Goal: Navigation & Orientation: Find specific page/section

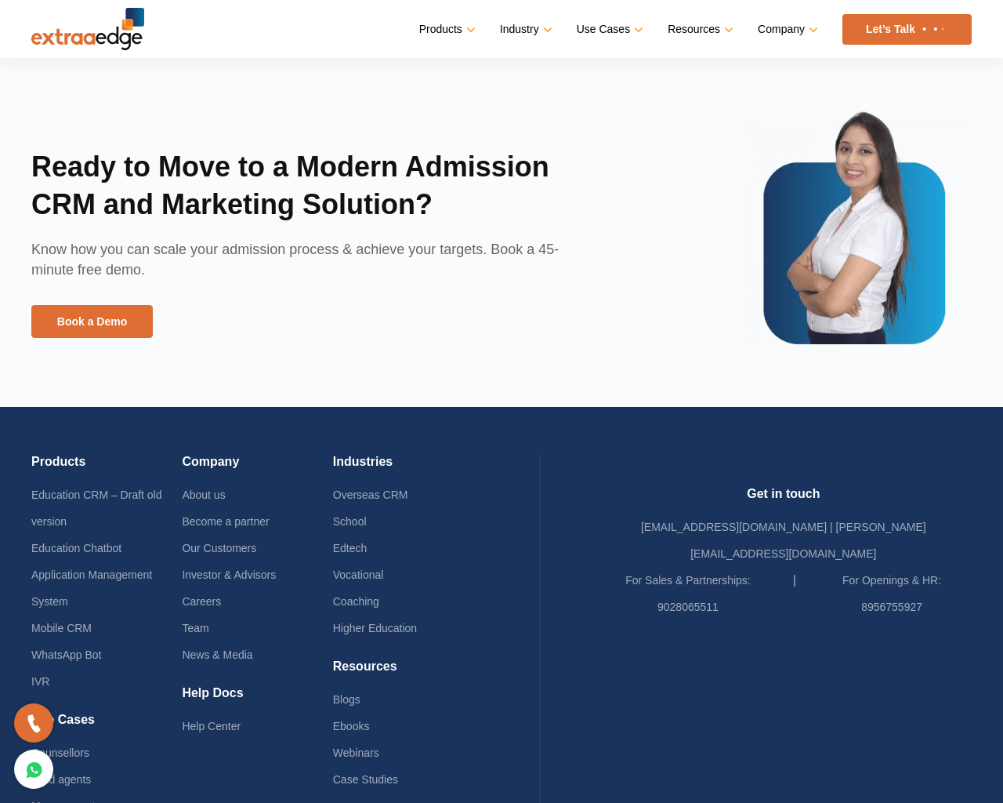
scroll to position [3647, 0]
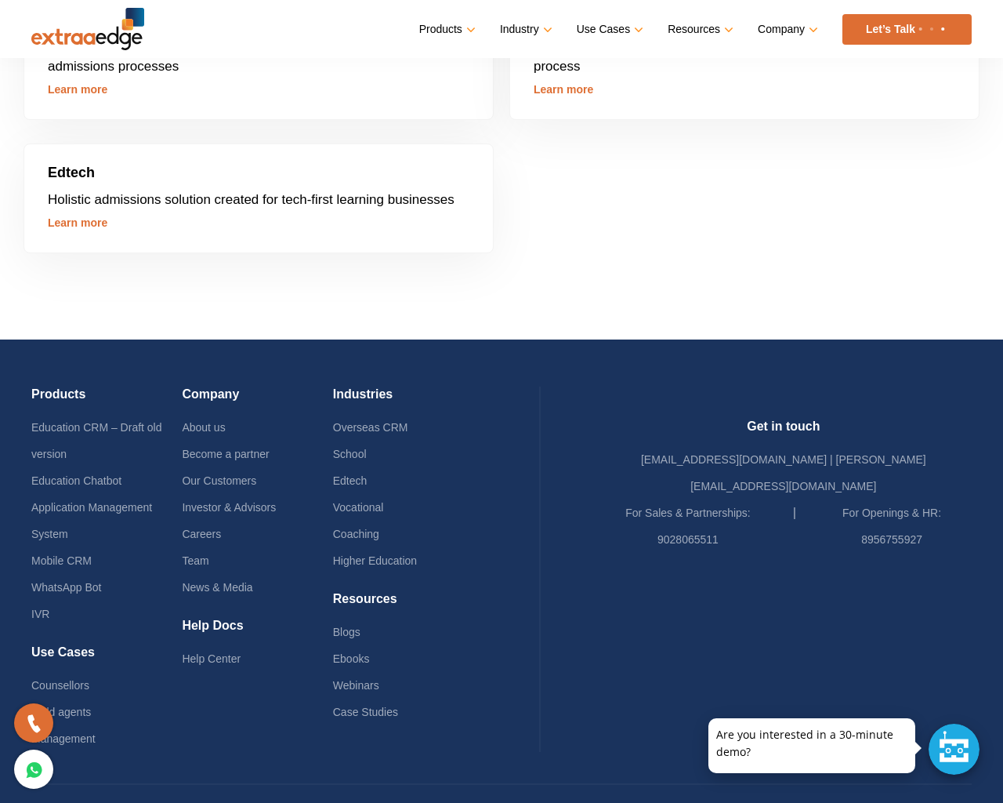
scroll to position [5165, 0]
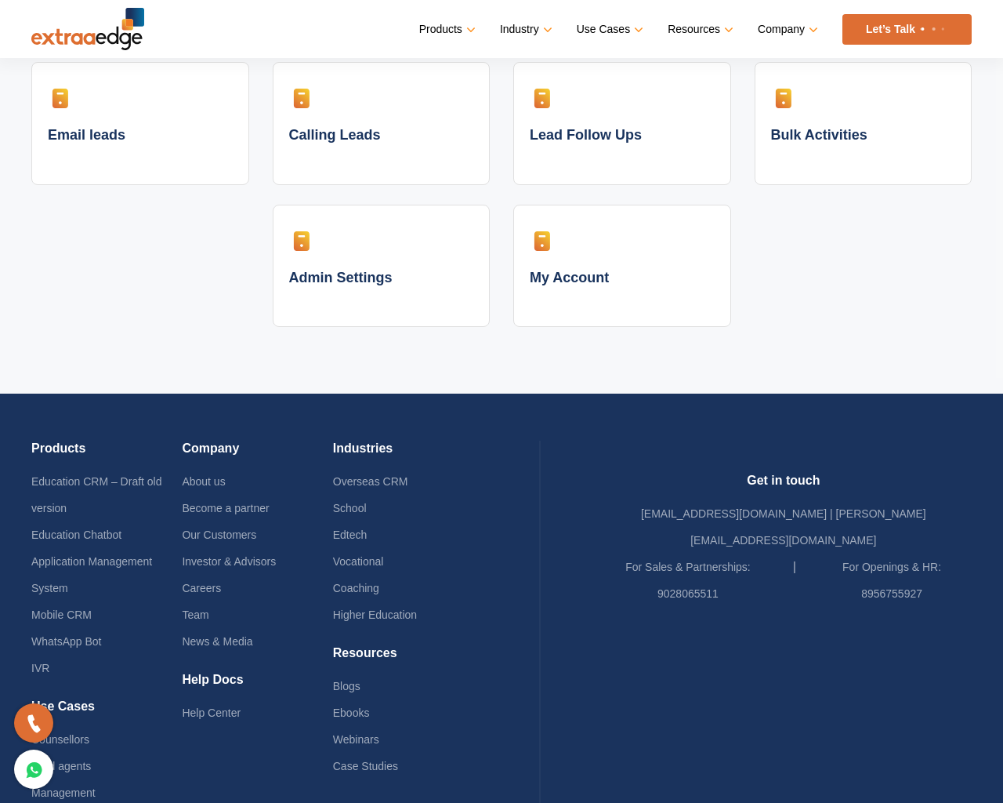
scroll to position [683, 0]
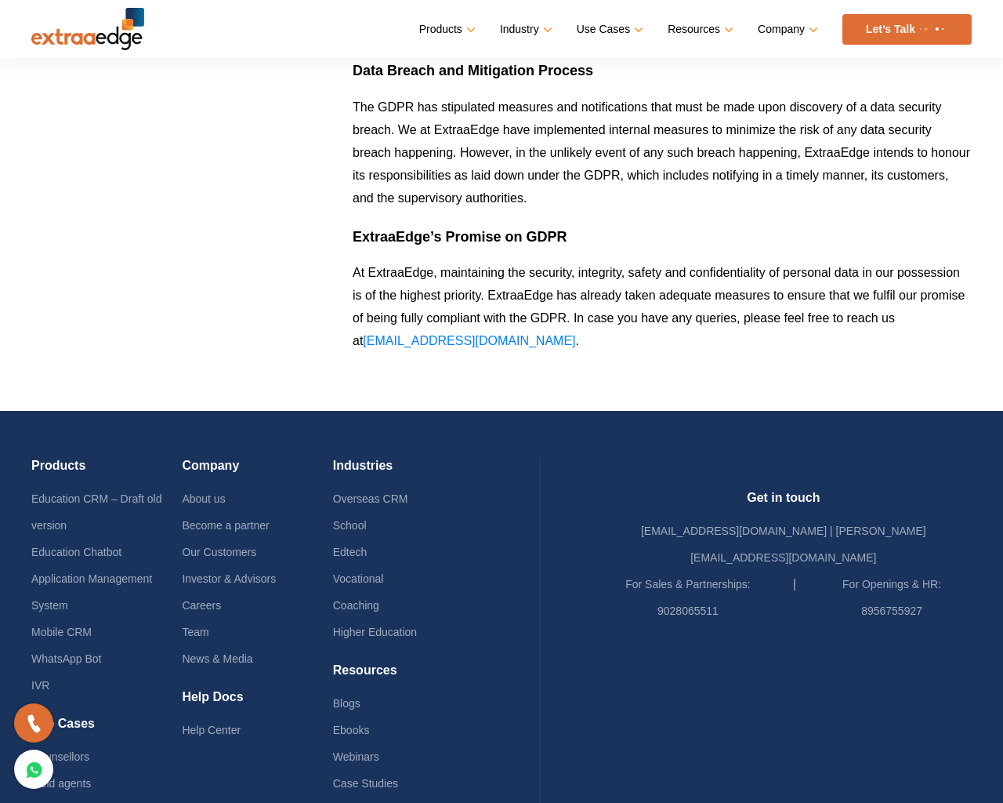
scroll to position [1654, 0]
